Goal: Information Seeking & Learning: Find specific fact

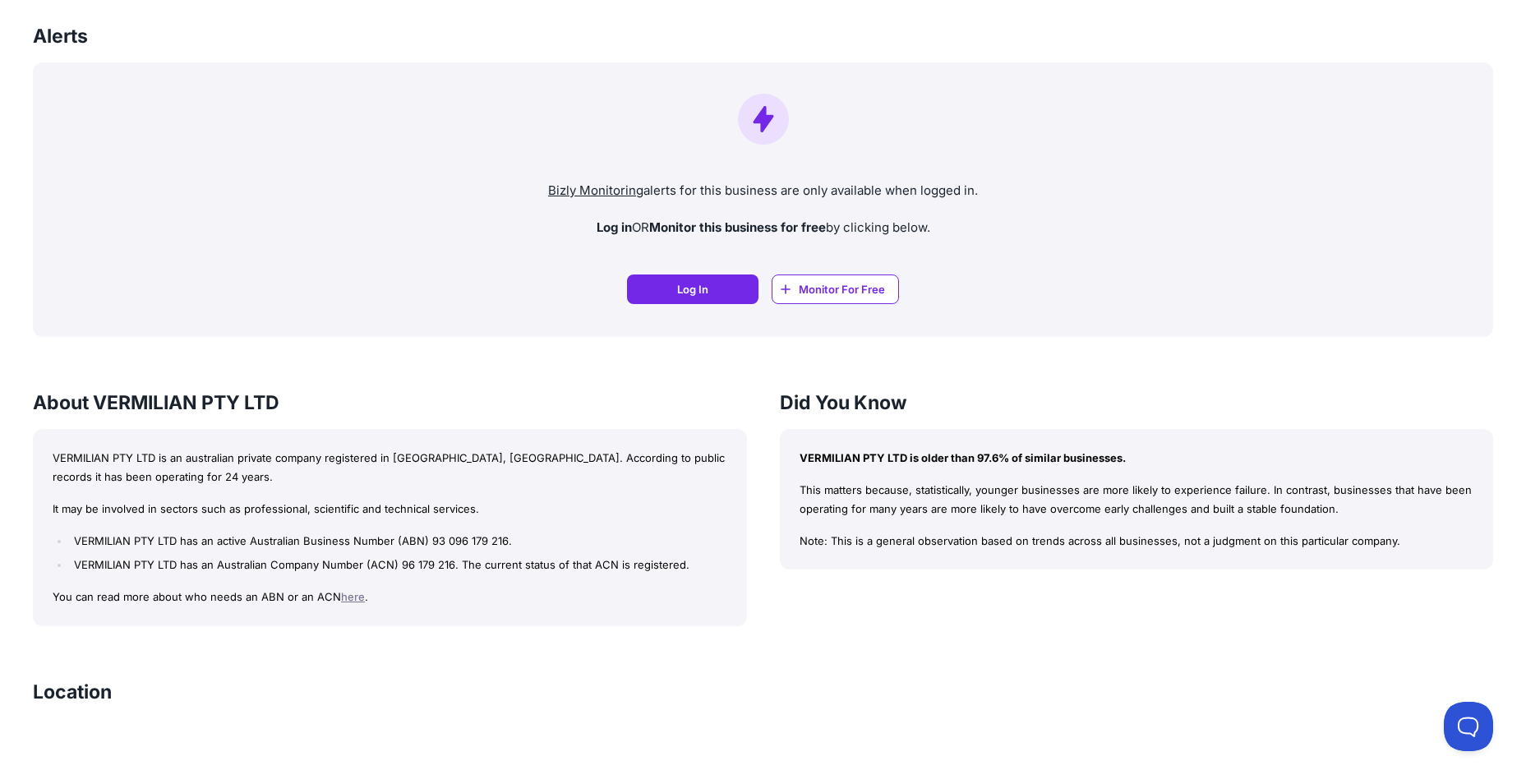
click at [470, 482] on p "VERMILIAN PTY LTD is an australian private company registered in [GEOGRAPHIC_DA…" at bounding box center [390, 467] width 675 height 38
click at [543, 537] on li "VERMILIAN PTY LTD has an active Australian Business Number (ABN) 93 096 179 216." at bounding box center [398, 541] width 657 height 18
click at [521, 541] on li "VERMILIAN PTY LTD has an active Australian Business Number (ABN) 93 096 179 216." at bounding box center [398, 541] width 657 height 18
drag, startPoint x: 485, startPoint y: 655, endPoint x: 455, endPoint y: 647, distance: 31.0
click at [485, 656] on div "VERMILIAN PTY LTD Bizly Score: View Risk Score — It's Free! View Risk Score — I…" at bounding box center [763, 317] width 1526 height 2726
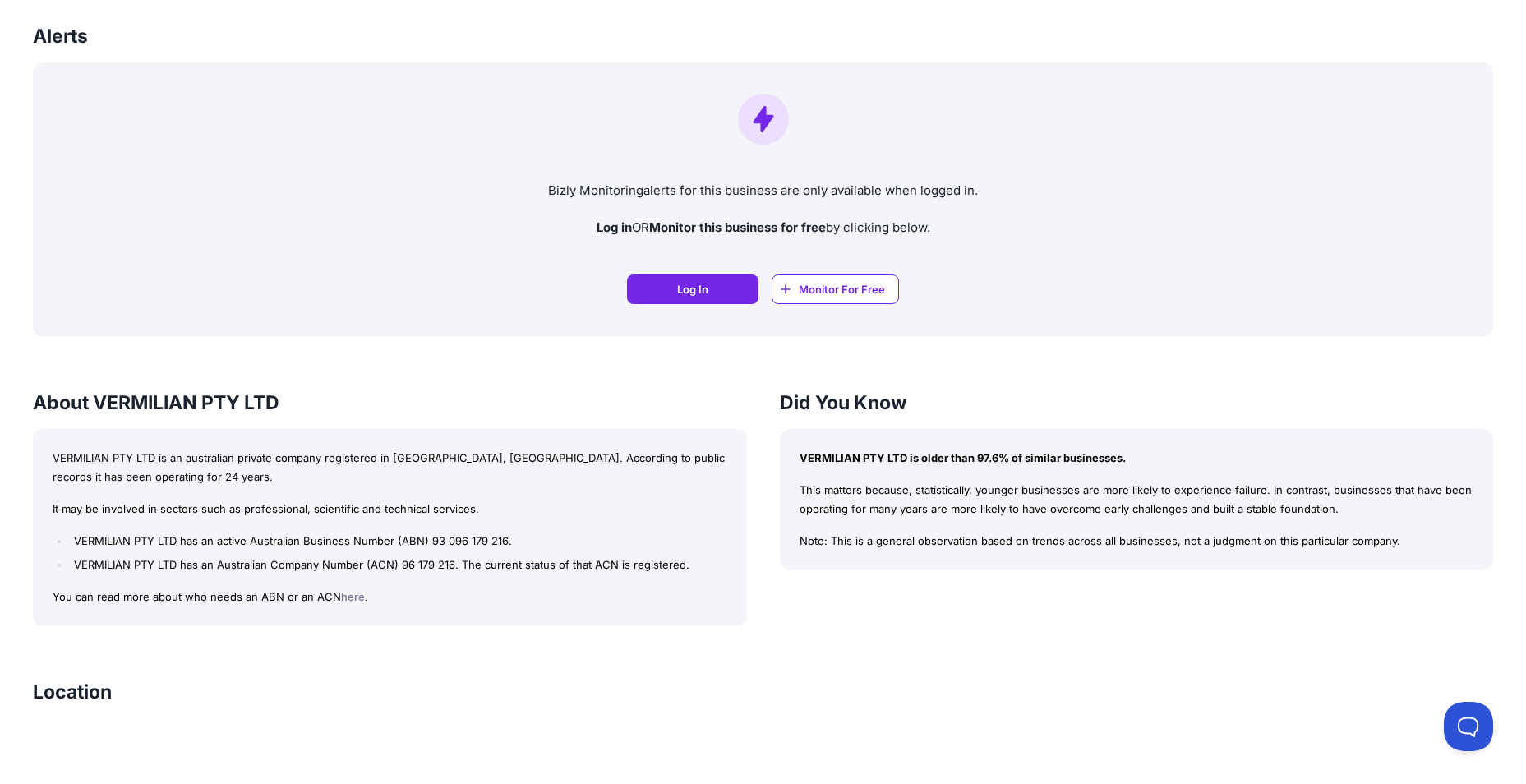
click at [347, 597] on link "here" at bounding box center [353, 597] width 24 height 13
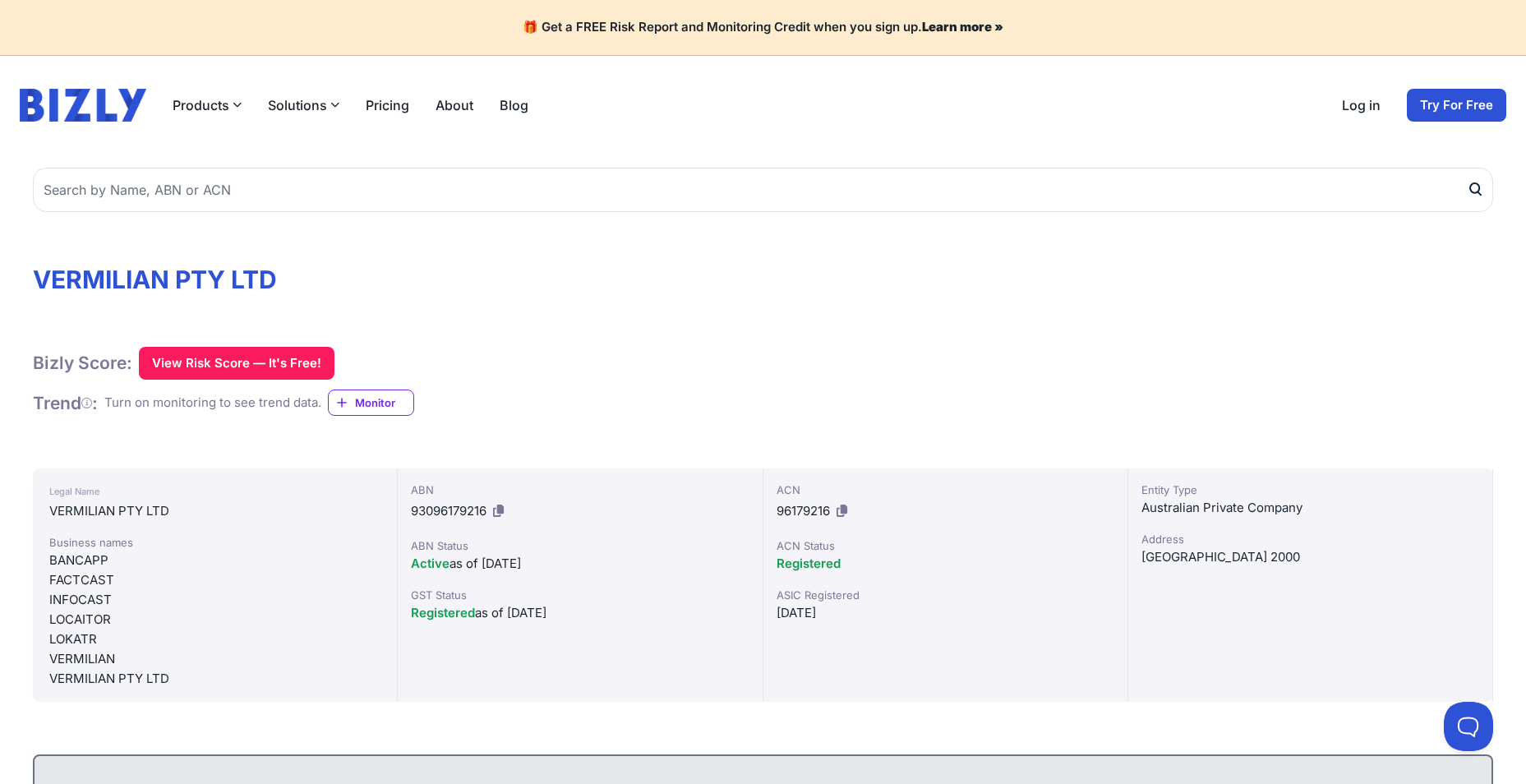
scroll to position [82, 0]
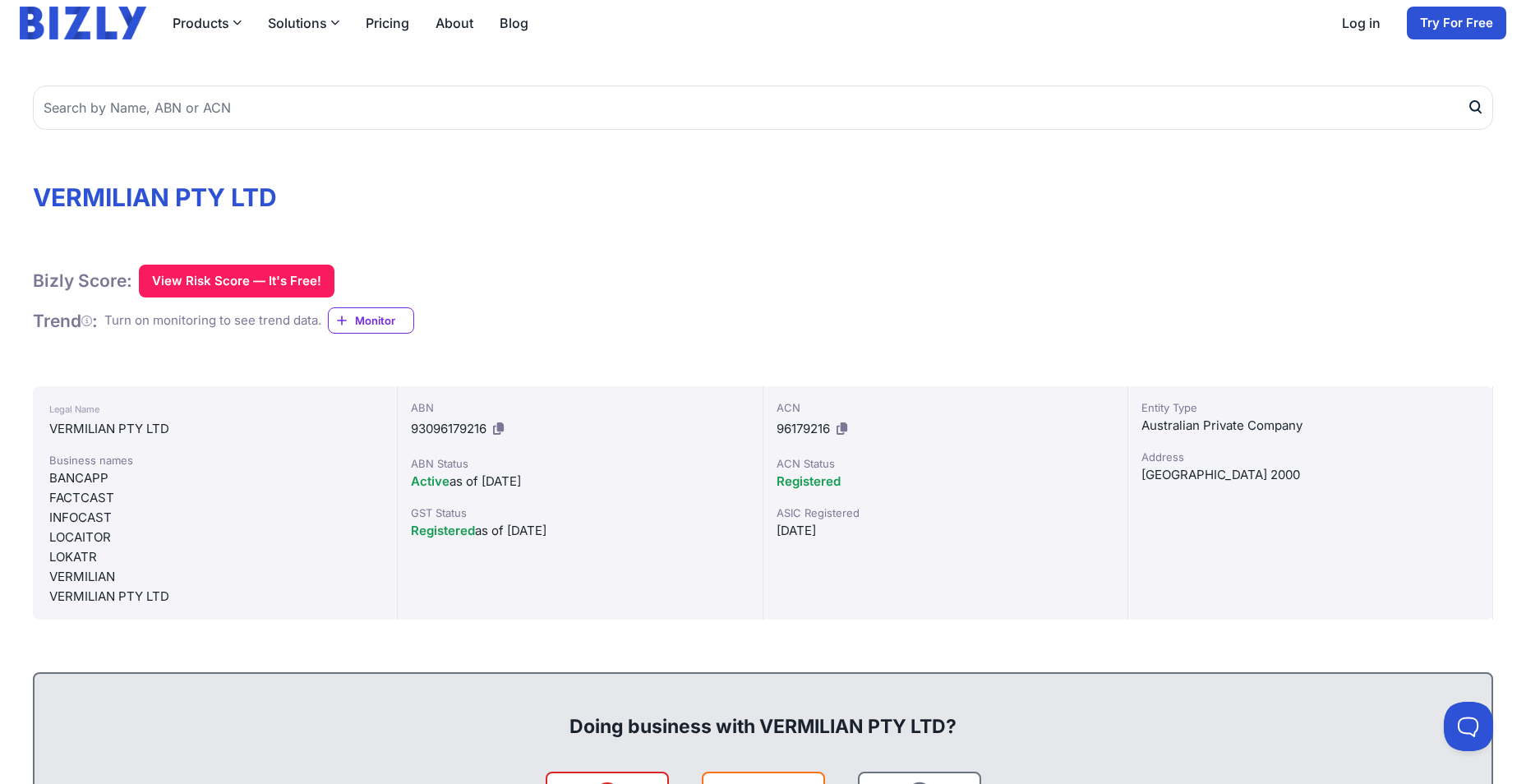
click at [873, 582] on div "ACN 96179216 ACN Status Registered ASIC Registered [DATE]" at bounding box center [946, 502] width 365 height 234
drag, startPoint x: 780, startPoint y: 512, endPoint x: 834, endPoint y: 522, distance: 54.9
click at [834, 522] on div "ASIC Registered [DATE]" at bounding box center [946, 522] width 338 height 36
drag, startPoint x: 166, startPoint y: 427, endPoint x: 32, endPoint y: 434, distance: 134.2
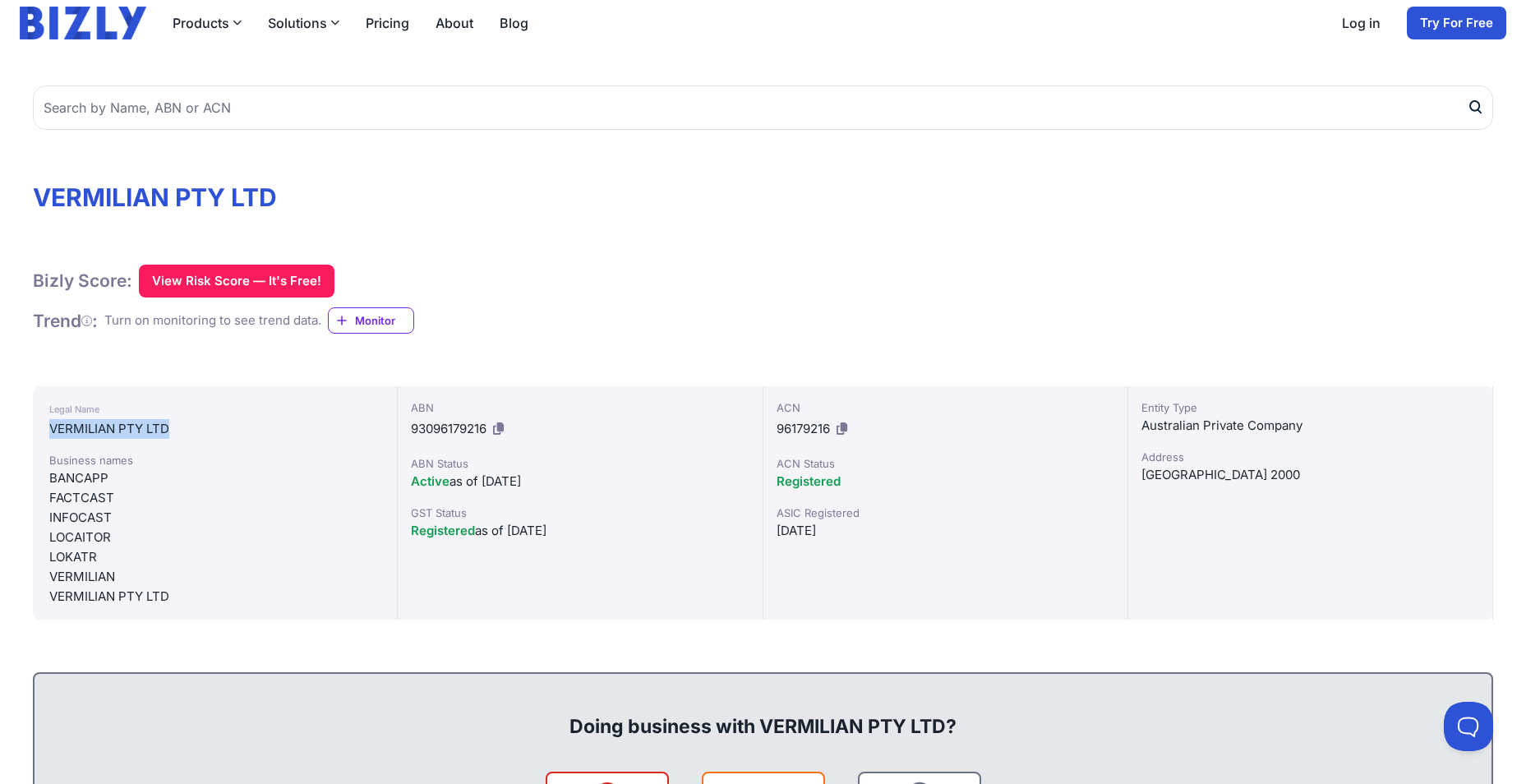
copy div "VERMILIAN PTY LTD"
drag, startPoint x: 779, startPoint y: 405, endPoint x: 842, endPoint y: 429, distance: 67.4
click at [842, 429] on div "ACN 96179216" at bounding box center [946, 420] width 338 height 42
copy div "ACN 96179216"
click at [532, 421] on div "ABN 93096179216" at bounding box center [580, 420] width 338 height 42
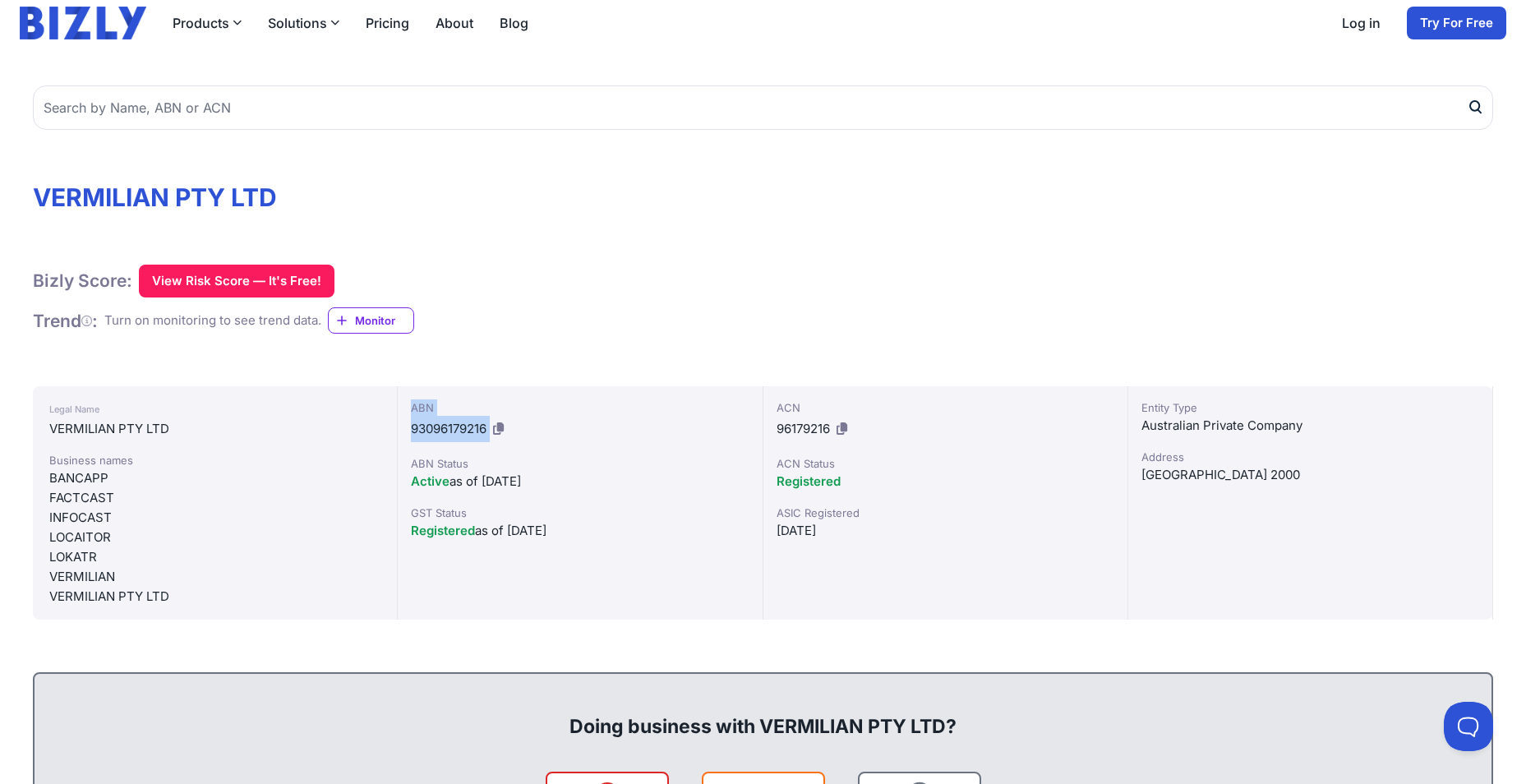
drag, startPoint x: 534, startPoint y: 431, endPoint x: 402, endPoint y: 396, distance: 136.6
click at [402, 396] on div "ABN 93096179216 ABN Status Active as of 12/03/2001 GST Status Registered as of …" at bounding box center [580, 502] width 365 height 234
copy div "ABN 93096179216"
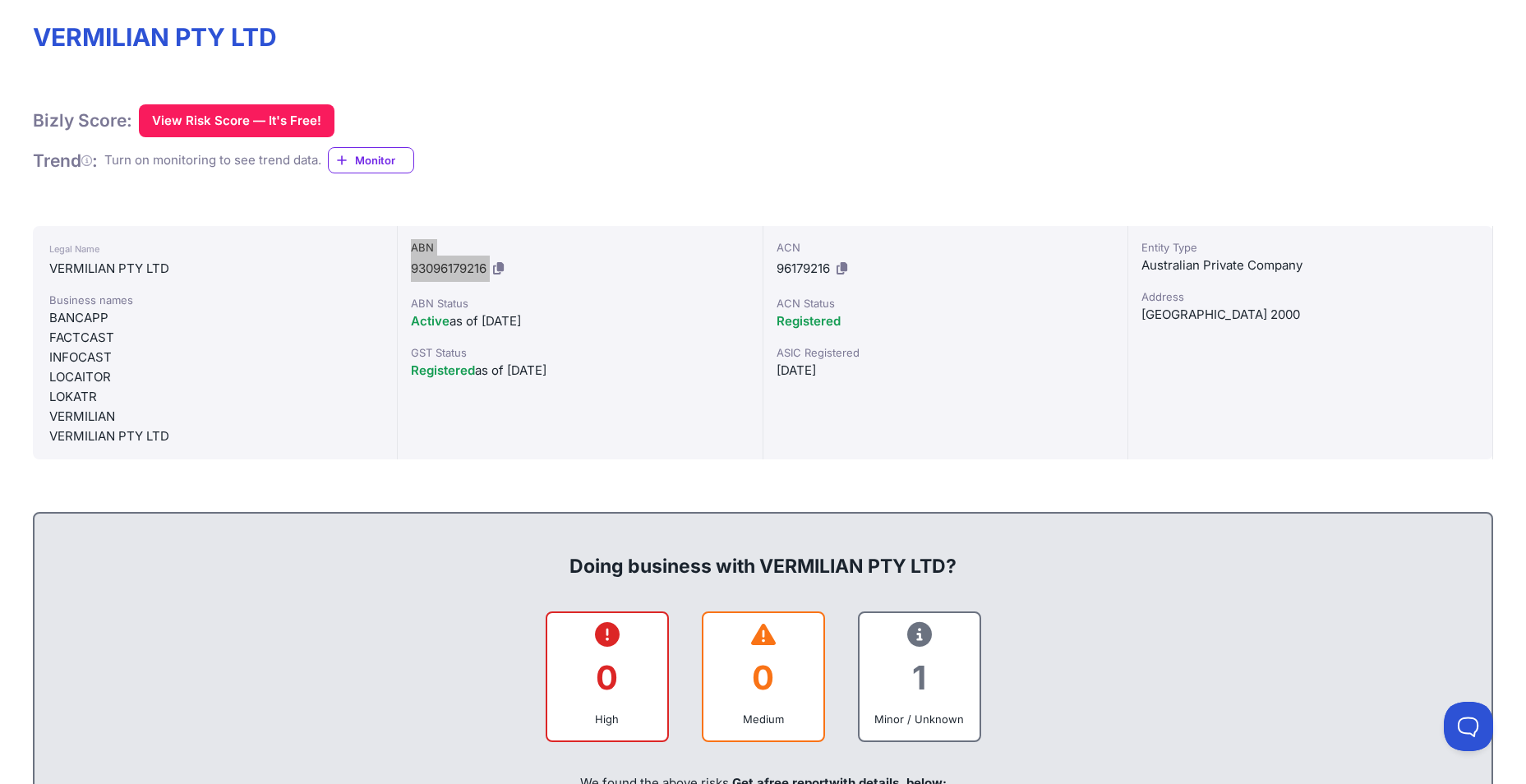
scroll to position [0, 0]
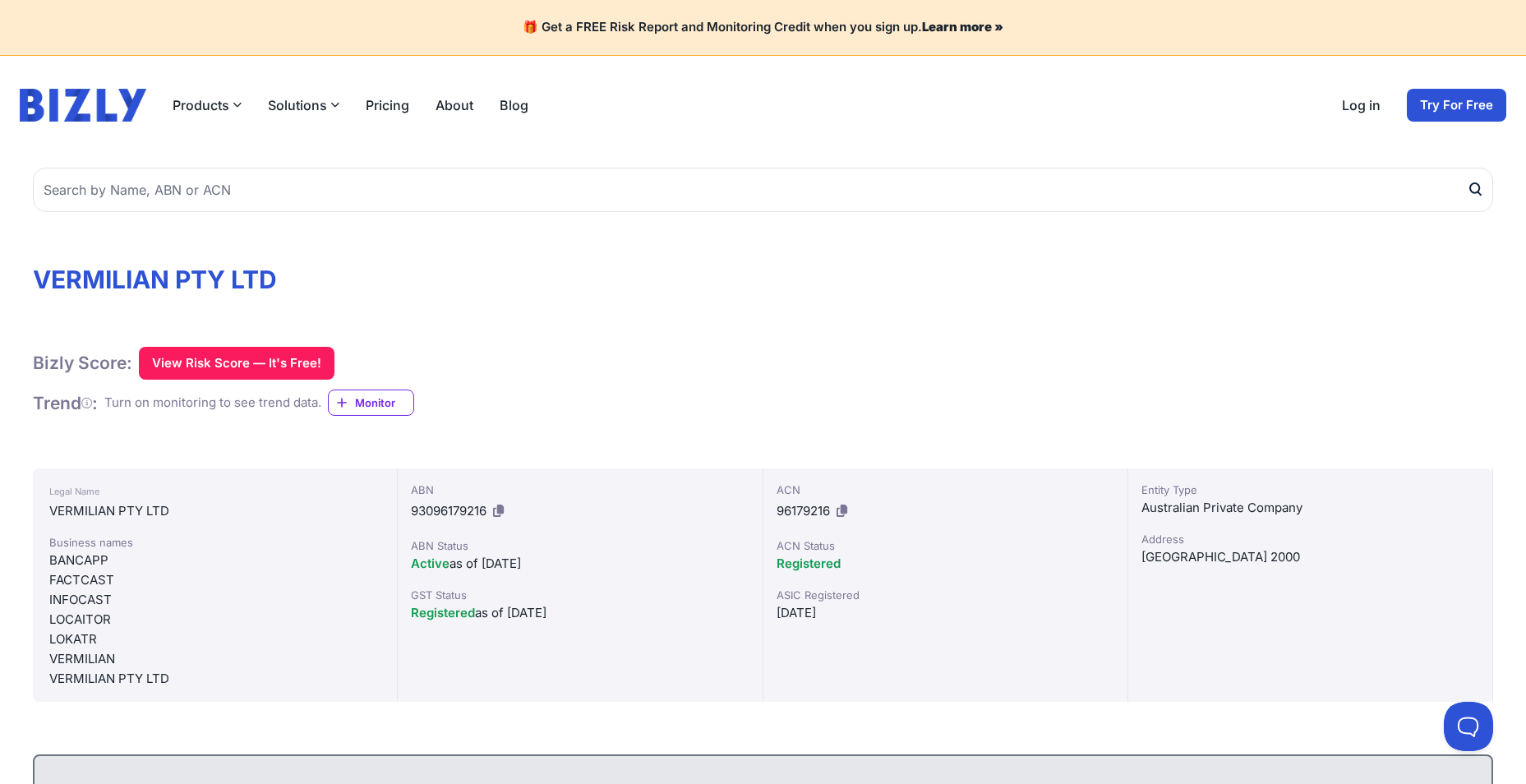
click at [421, 650] on div "ABN 93096179216 ABN Status Active as of 12/03/2001 GST Status Registered as of …" at bounding box center [580, 585] width 365 height 234
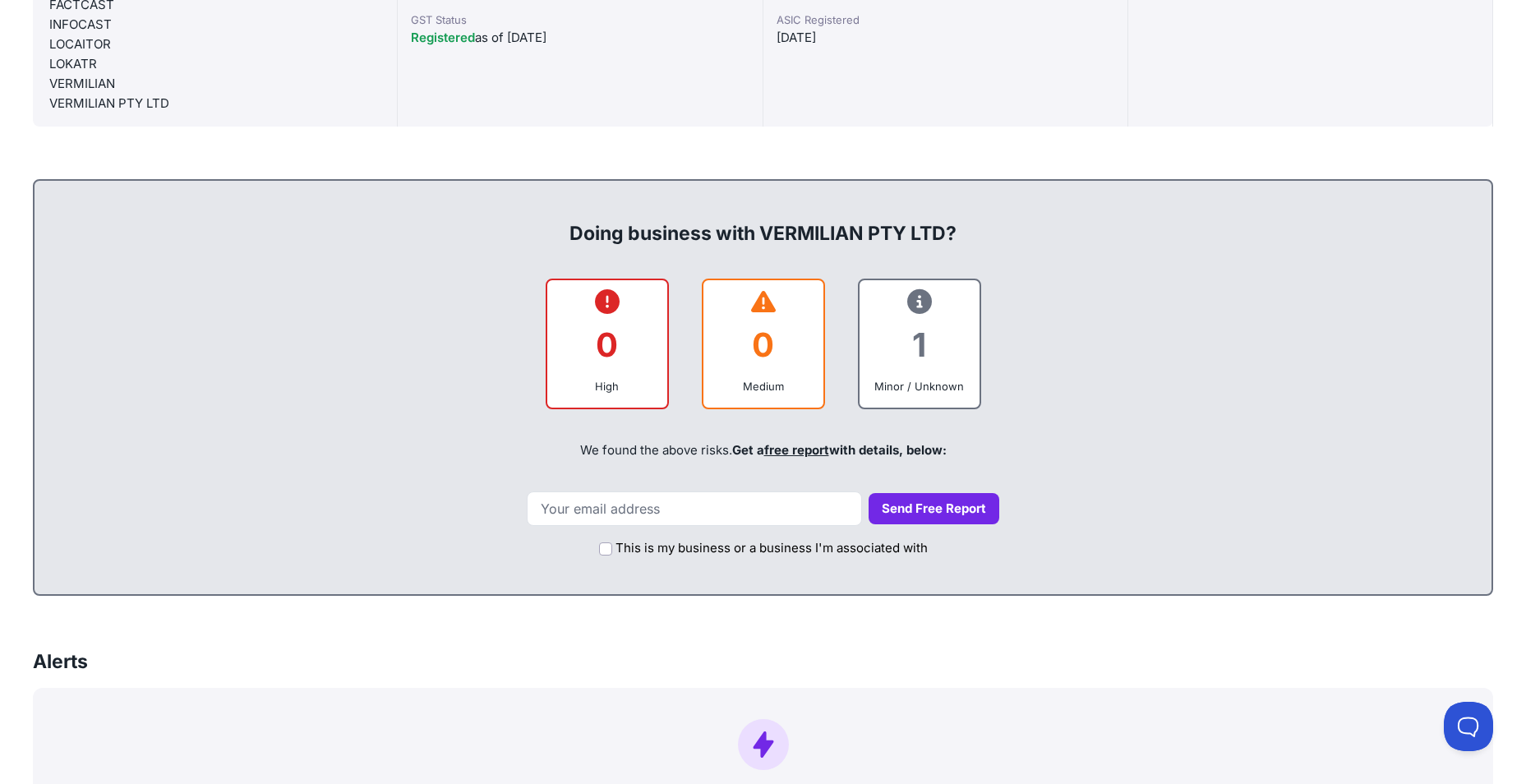
scroll to position [82, 0]
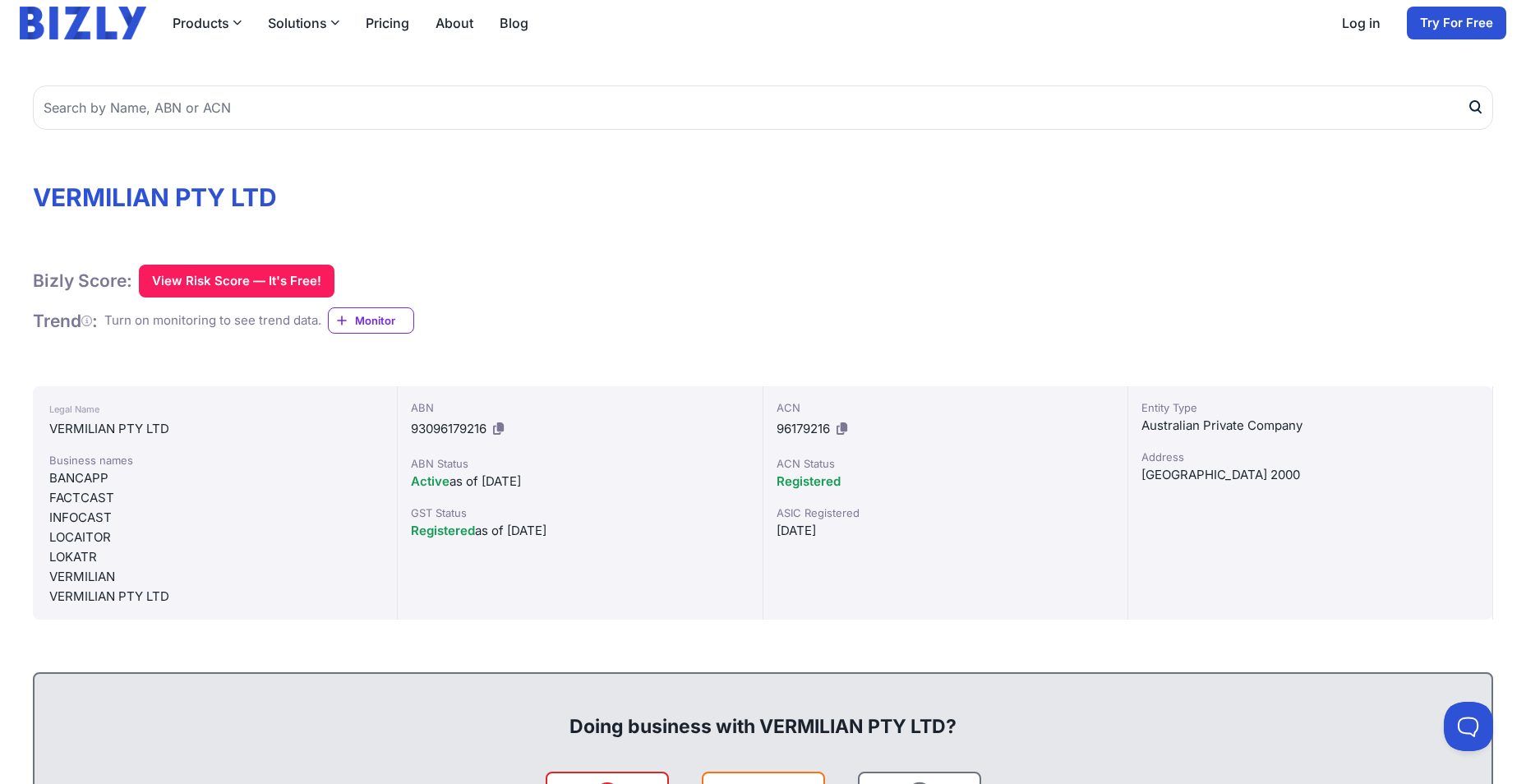
click at [129, 421] on div "VERMILIAN PTY LTD" at bounding box center [214, 428] width 332 height 19
drag, startPoint x: 44, startPoint y: 428, endPoint x: 185, endPoint y: 437, distance: 141.3
click at [185, 437] on div "Legal Name VERMILIAN PTY LTD Business names BANCAPP FACTCAST INFOCAST LOCAITOR …" at bounding box center [215, 502] width 365 height 234
drag, startPoint x: 185, startPoint y: 437, endPoint x: 52, endPoint y: 477, distance: 138.9
click at [52, 477] on div "BANCAPP" at bounding box center [214, 477] width 332 height 19
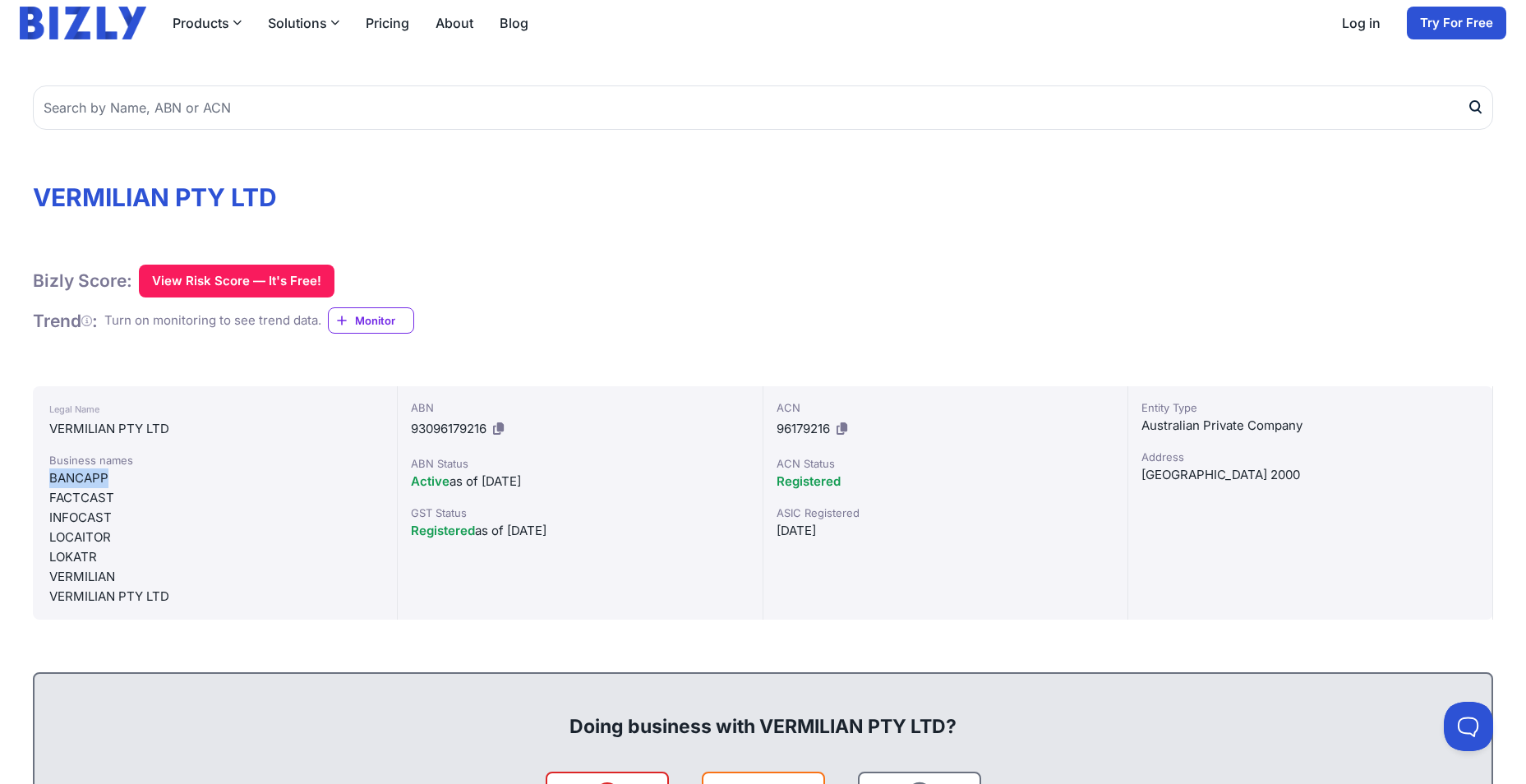
drag, startPoint x: 49, startPoint y: 477, endPoint x: 113, endPoint y: 481, distance: 64.1
click at [113, 481] on div "BANCAPP" at bounding box center [214, 477] width 332 height 19
drag, startPoint x: 113, startPoint y: 481, endPoint x: 92, endPoint y: 478, distance: 21.2
copy div "BANCAPP"
drag, startPoint x: 410, startPoint y: 429, endPoint x: 489, endPoint y: 428, distance: 79.0
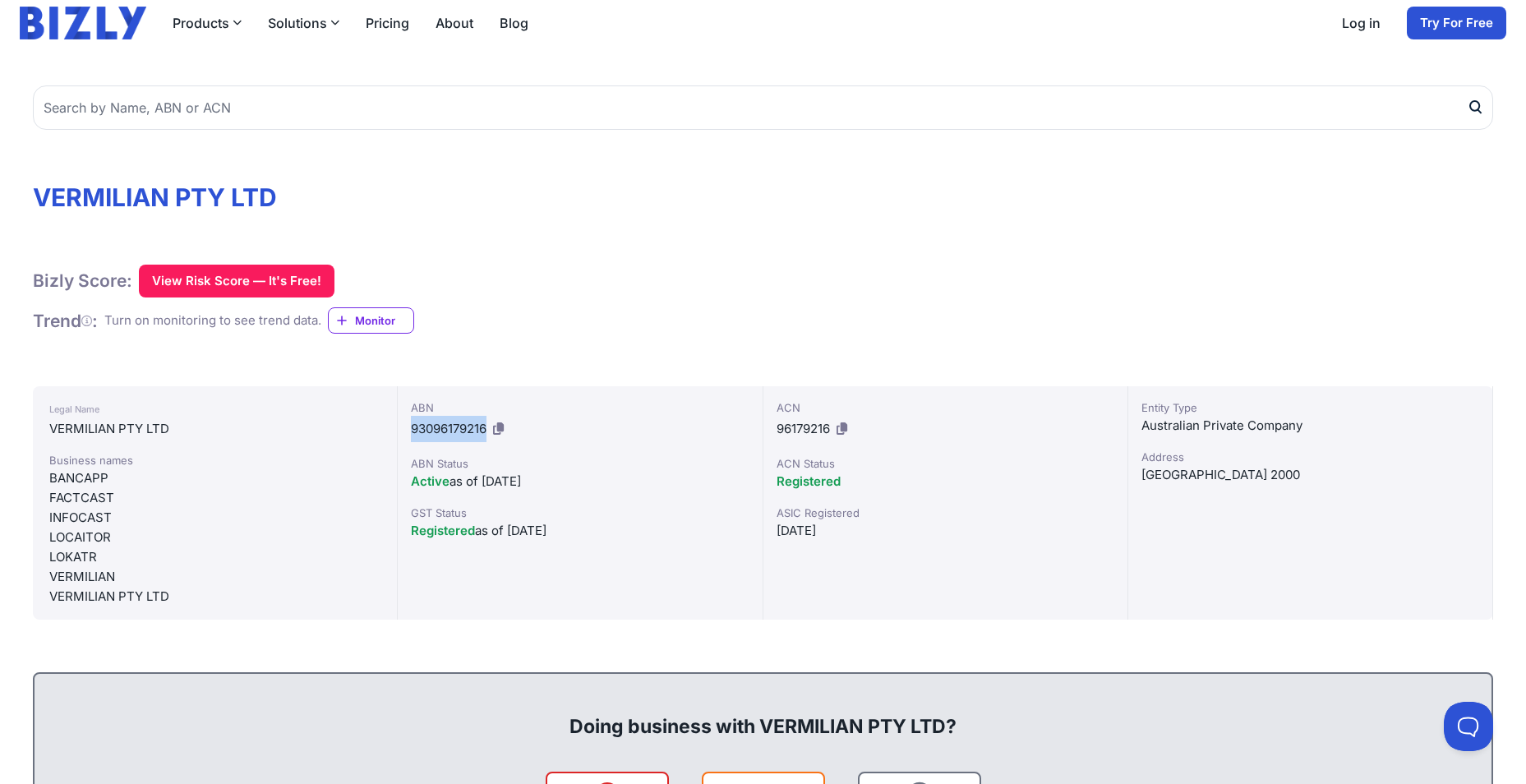
click at [489, 428] on div "ABN 93096179216 ABN Status Active as of 12/03/2001 GST Status Registered as of …" at bounding box center [580, 502] width 365 height 234
copy span "93096179216"
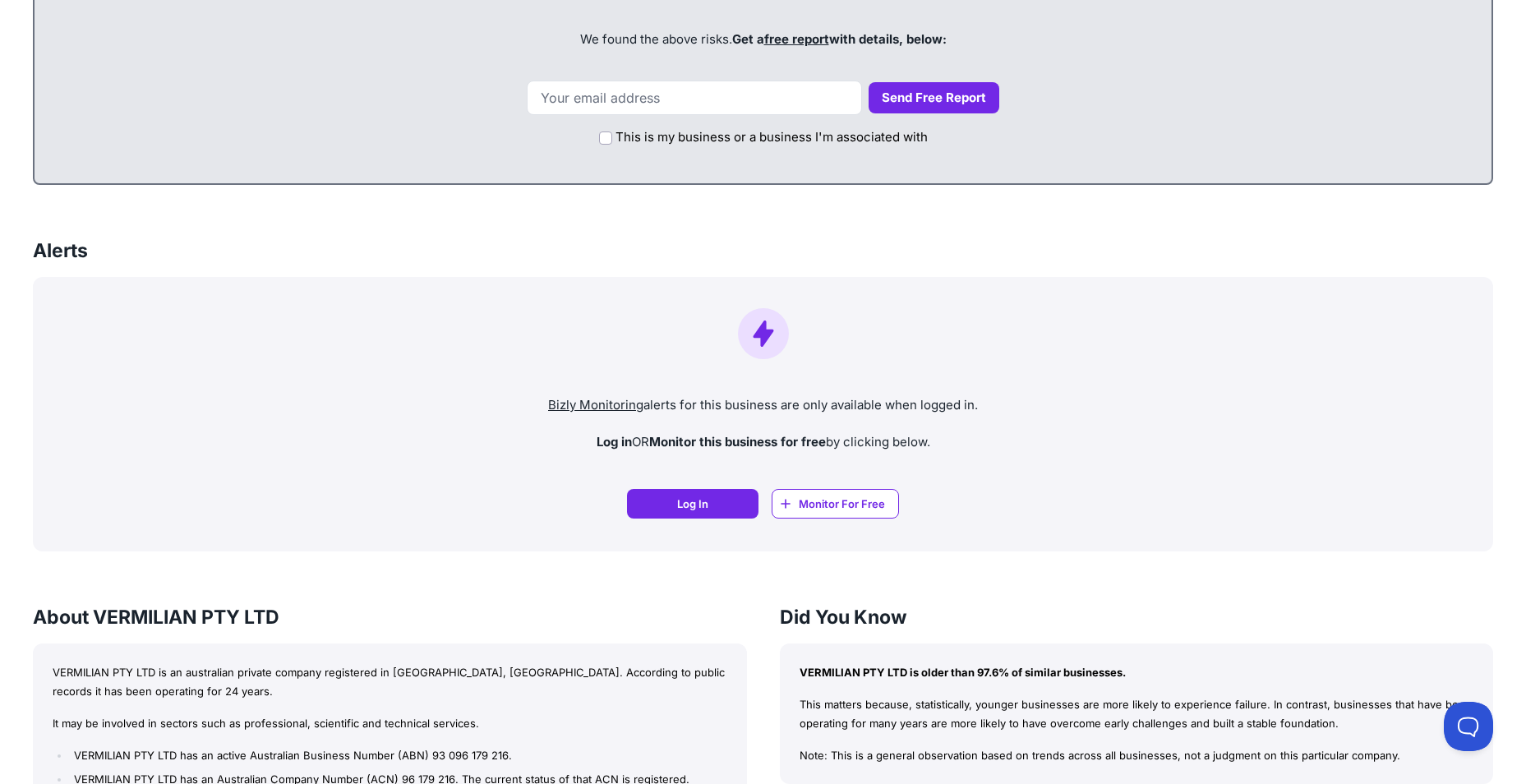
scroll to position [1315, 0]
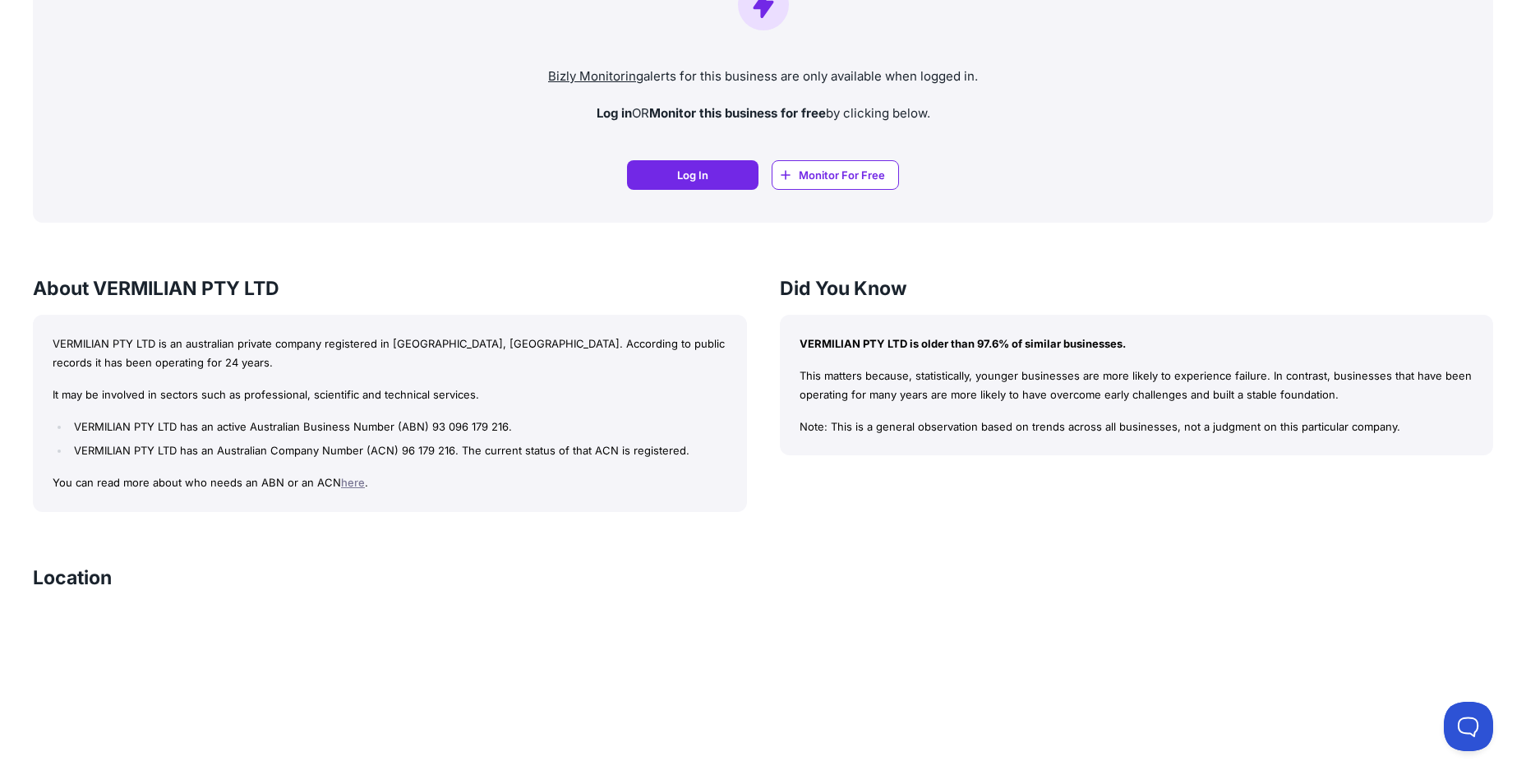
click at [108, 359] on p "VERMILIAN PTY LTD is an australian private company registered in [GEOGRAPHIC_DA…" at bounding box center [390, 353] width 675 height 38
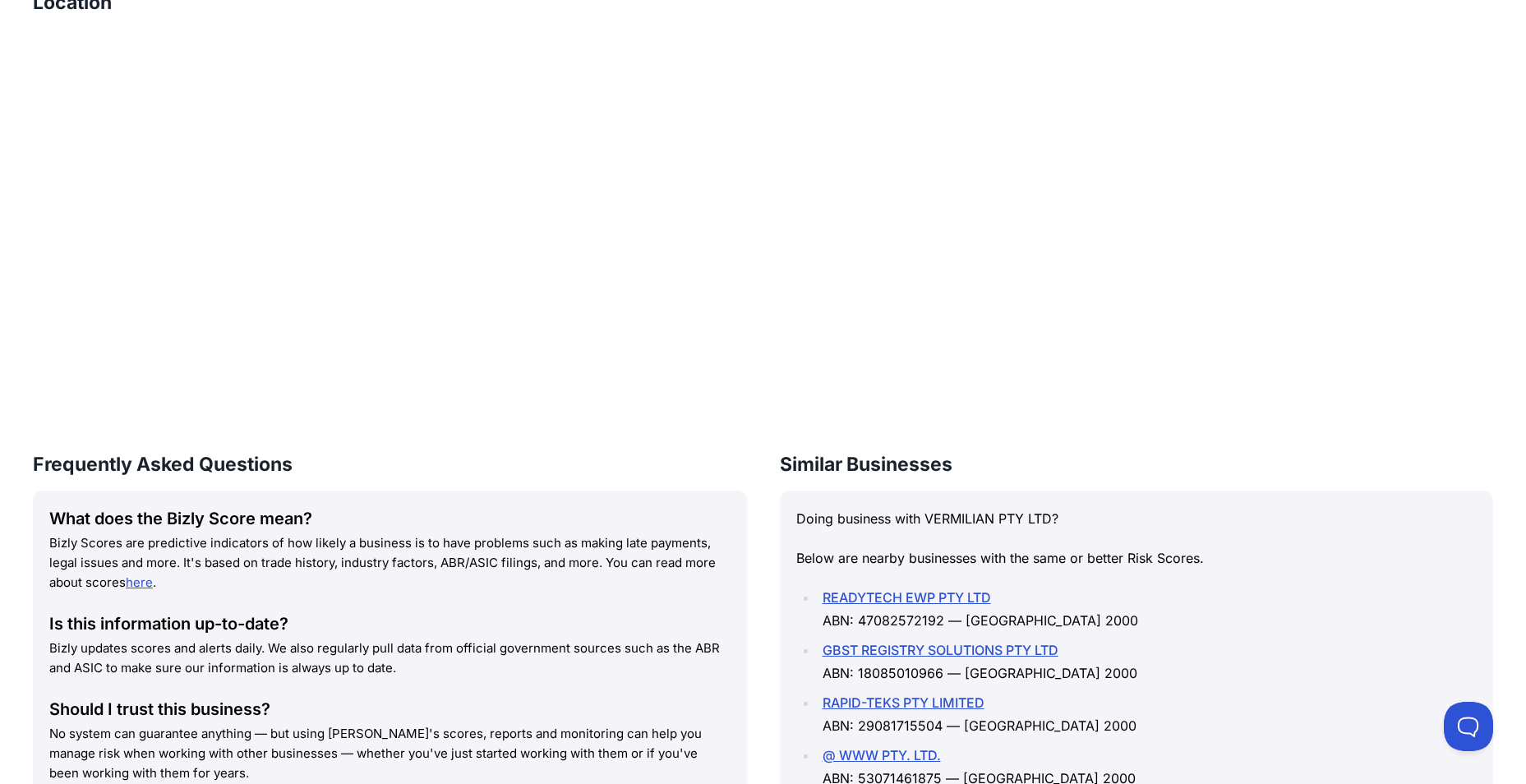
scroll to position [2214, 0]
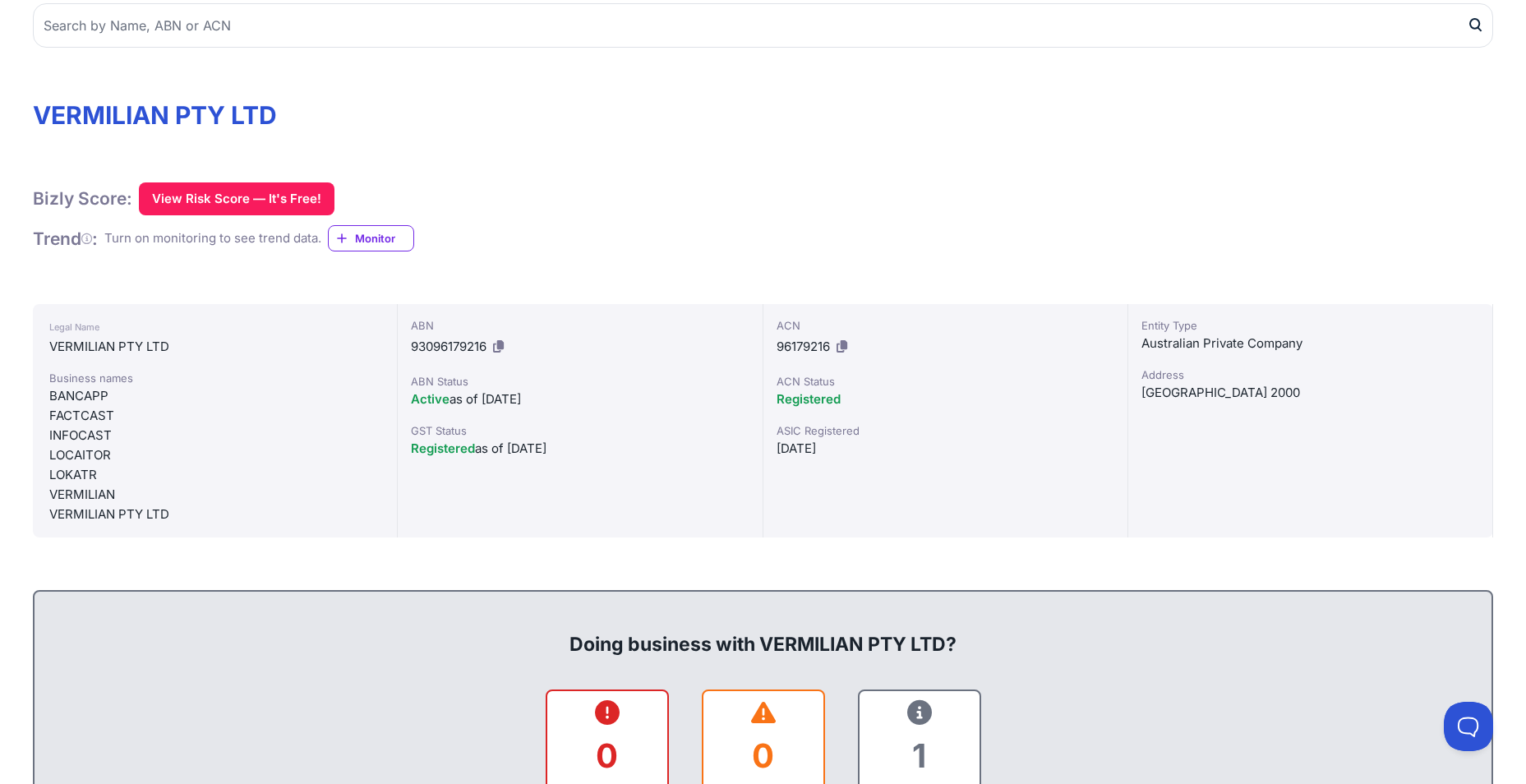
scroll to position [247, 0]
